Goal: Navigation & Orientation: Go to known website

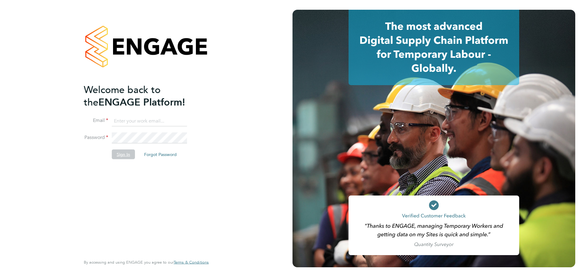
click at [124, 154] on button "Sign In" at bounding box center [123, 155] width 23 height 10
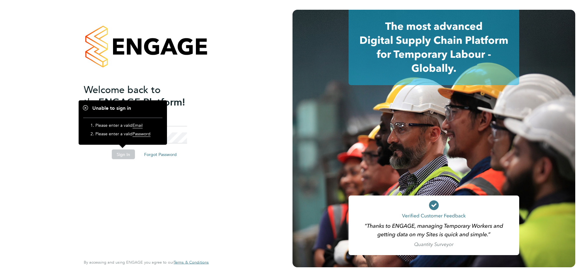
drag, startPoint x: 220, startPoint y: 111, endPoint x: 185, endPoint y: 111, distance: 34.7
click at [220, 111] on div "Welcome back to the ENGAGE Platform! Email Password Sign In Forgot Password Ent…" at bounding box center [146, 138] width 149 height 277
drag, startPoint x: 210, startPoint y: 113, endPoint x: 178, endPoint y: 121, distance: 32.9
click at [208, 114] on div "Welcome back to the ENGAGE Platform! Email Password Sign In Forgot Password Ent…" at bounding box center [146, 138] width 149 height 277
drag, startPoint x: 156, startPoint y: 166, endPoint x: 123, endPoint y: 161, distance: 33.6
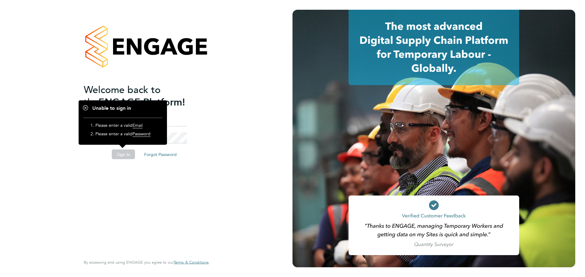
click at [156, 166] on div "Welcome back to the ENGAGE Platform! Email Password Sign In Forgot Password Ent…" at bounding box center [143, 168] width 119 height 171
click at [105, 156] on li "Sign In Forgot Password" at bounding box center [143, 158] width 119 height 16
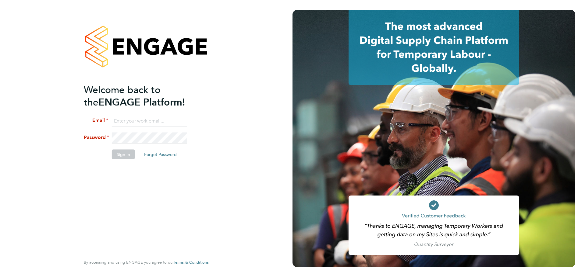
click at [124, 112] on ng-template "Welcome back to the ENGAGE Platform! Email Password Sign In Forgot Password" at bounding box center [143, 124] width 119 height 82
click at [124, 117] on input at bounding box center [149, 121] width 75 height 11
type input "[PERSON_NAME][EMAIL_ADDRESS][PERSON_NAME][DOMAIN_NAME]"
click at [125, 154] on button "Sign In" at bounding box center [123, 155] width 23 height 10
